Goal: Communication & Community: Ask a question

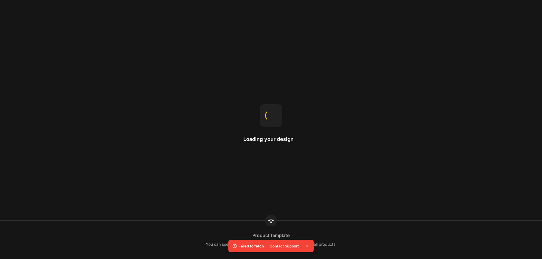
click at [277, 248] on div "Contact Support" at bounding box center [284, 246] width 36 height 8
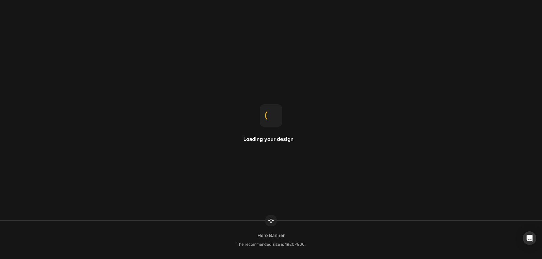
click at [275, 240] on div "Hero Banner The recommended size is 1920x800." at bounding box center [271, 240] width 542 height 16
click at [531, 241] on icon "Open Intercom Messenger" at bounding box center [529, 238] width 6 height 7
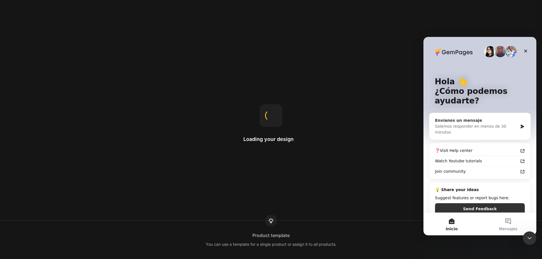
click at [472, 123] on div "Envíanos un mensaje" at bounding box center [476, 121] width 83 height 6
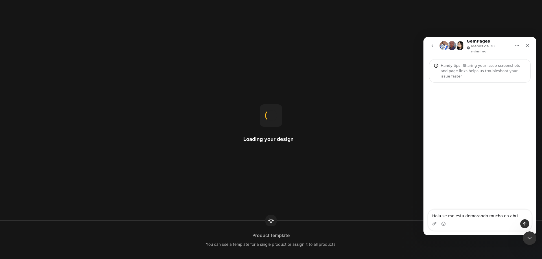
type textarea "Hola se me esta demorando mucho en abrir"
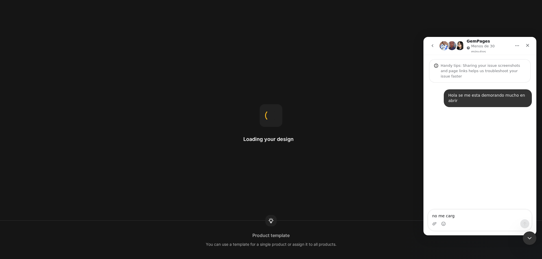
type textarea "no me carga"
click at [527, 223] on button "Enviar un mensaje…" at bounding box center [524, 223] width 9 height 9
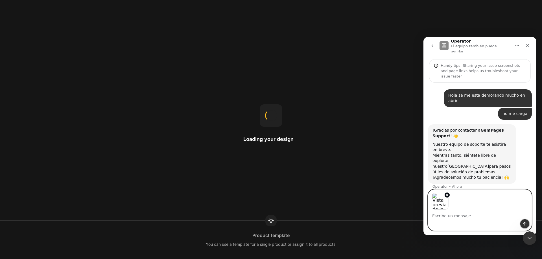
click at [523, 223] on icon "Enviar un mensaje…" at bounding box center [524, 224] width 5 height 5
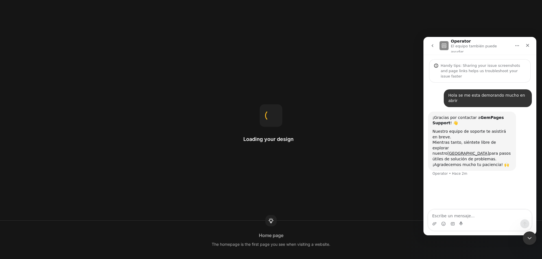
click at [327, 138] on div "Loading your design Home page The homepage is the first page you see when visit…" at bounding box center [271, 129] width 542 height 259
